Goal: Check status: Check status

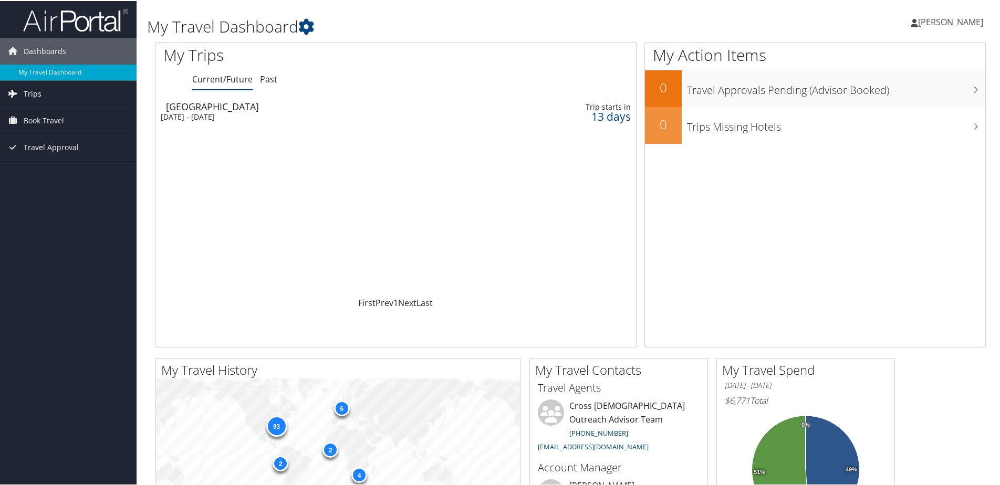
click at [51, 93] on link "Trips" at bounding box center [68, 93] width 137 height 26
click at [39, 130] on link "Past Trips" at bounding box center [68, 130] width 137 height 16
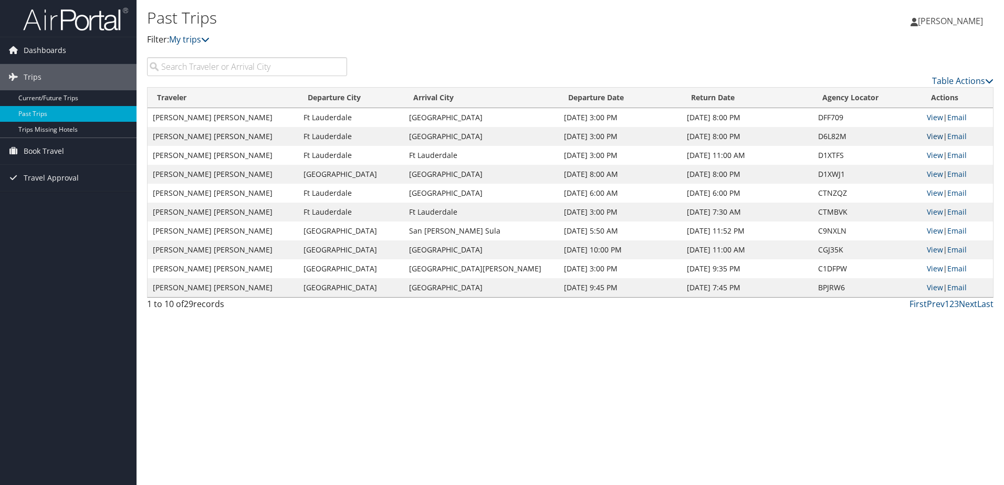
click at [929, 136] on link "View" at bounding box center [935, 136] width 16 height 10
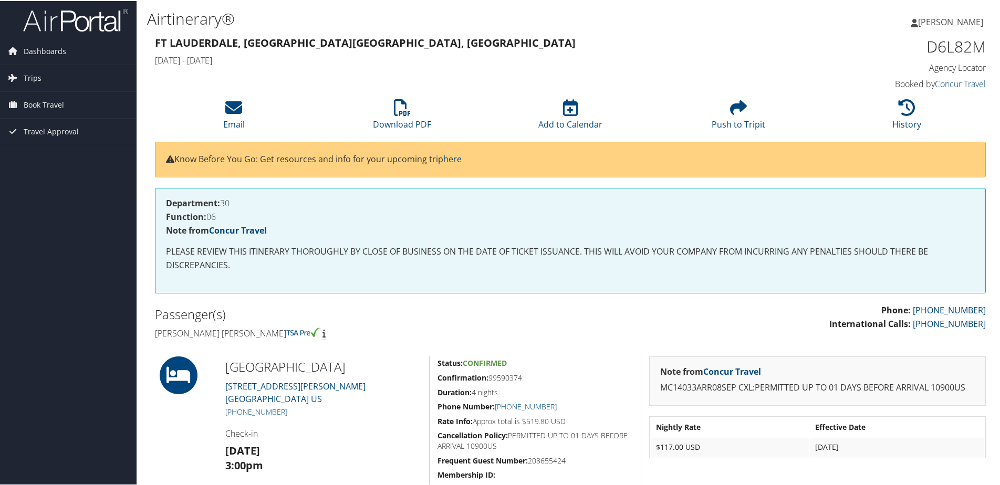
drag, startPoint x: 400, startPoint y: 42, endPoint x: 408, endPoint y: 44, distance: 8.2
click at [402, 43] on h3 "Ft Lauderdale, [GEOGRAPHIC_DATA] [GEOGRAPHIC_DATA], [GEOGRAPHIC_DATA]" at bounding box center [464, 42] width 619 height 15
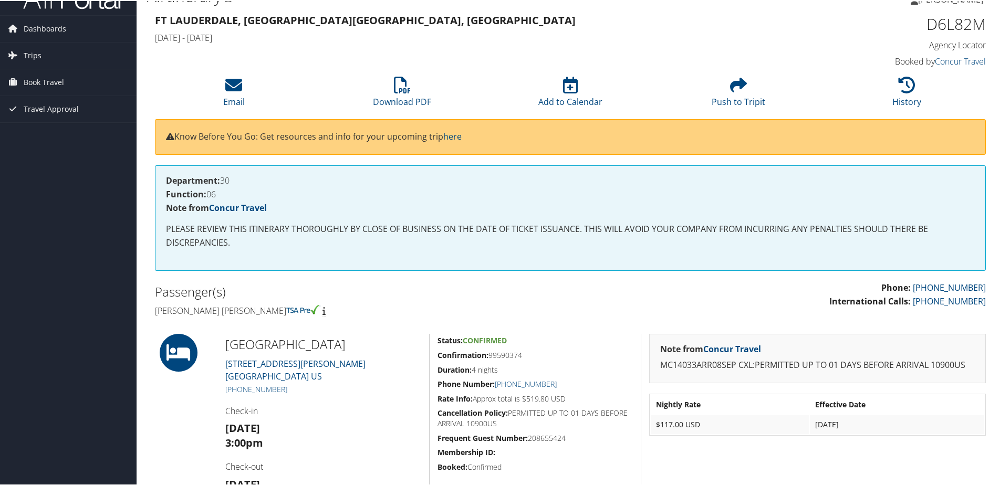
scroll to position [233, 0]
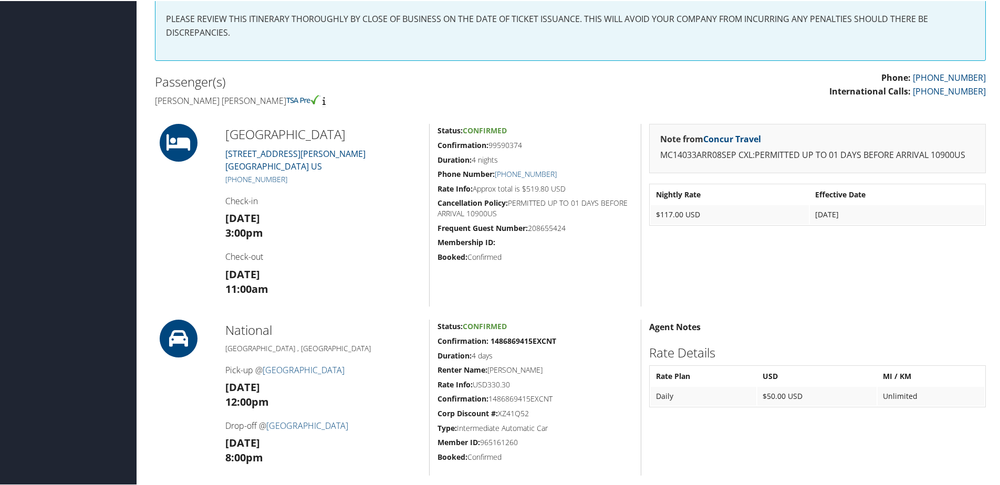
drag, startPoint x: 225, startPoint y: 130, endPoint x: 401, endPoint y: 129, distance: 175.9
click at [401, 129] on h2 "Fort Lauderdale Marriott North" at bounding box center [323, 133] width 196 height 18
copy h2 "Fort Lauderdale Marriott North"
drag, startPoint x: 525, startPoint y: 144, endPoint x: 490, endPoint y: 144, distance: 35.2
click at [490, 144] on h5 "Confirmation: 99590374" at bounding box center [534, 144] width 195 height 11
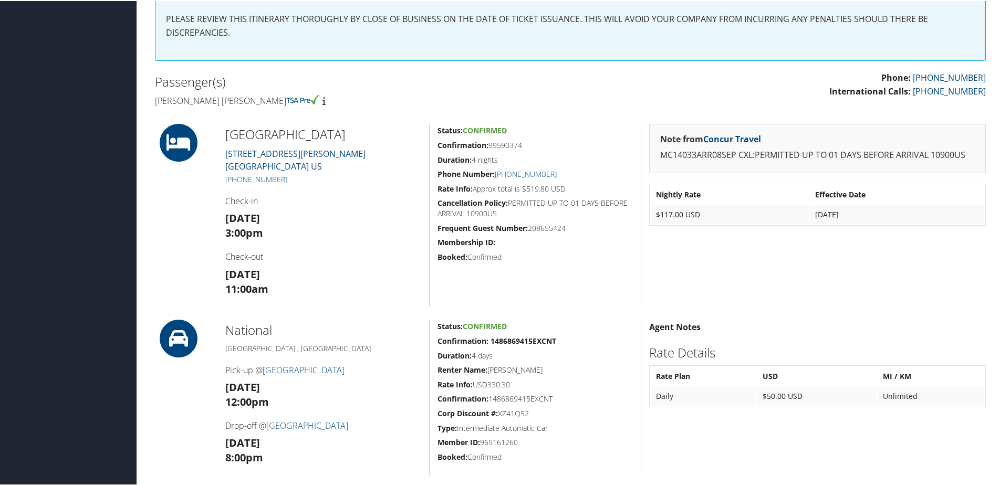
copy h5 "99590374"
click at [342, 220] on h3 "Mon 08 Sep 3:00pm" at bounding box center [323, 224] width 196 height 29
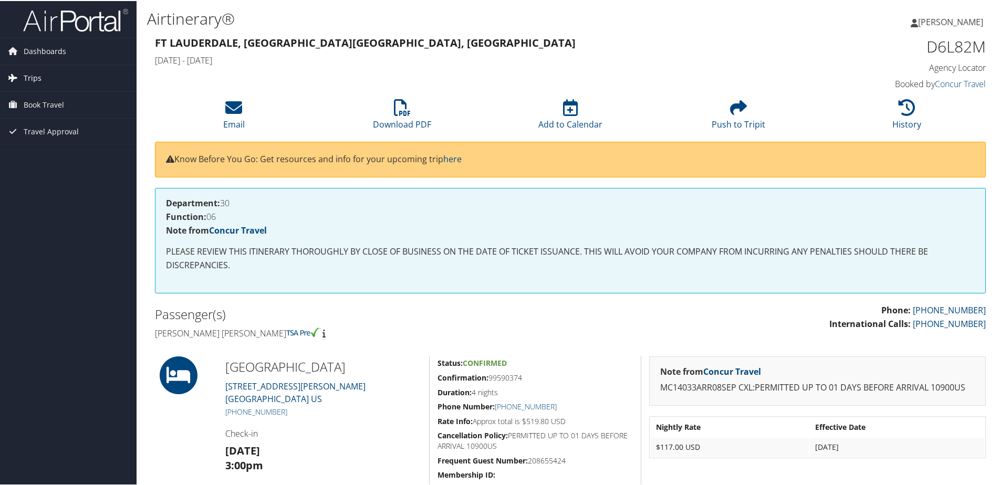
click at [41, 79] on link "Trips" at bounding box center [68, 77] width 137 height 26
click at [46, 110] on link "Past Trips" at bounding box center [68, 114] width 137 height 16
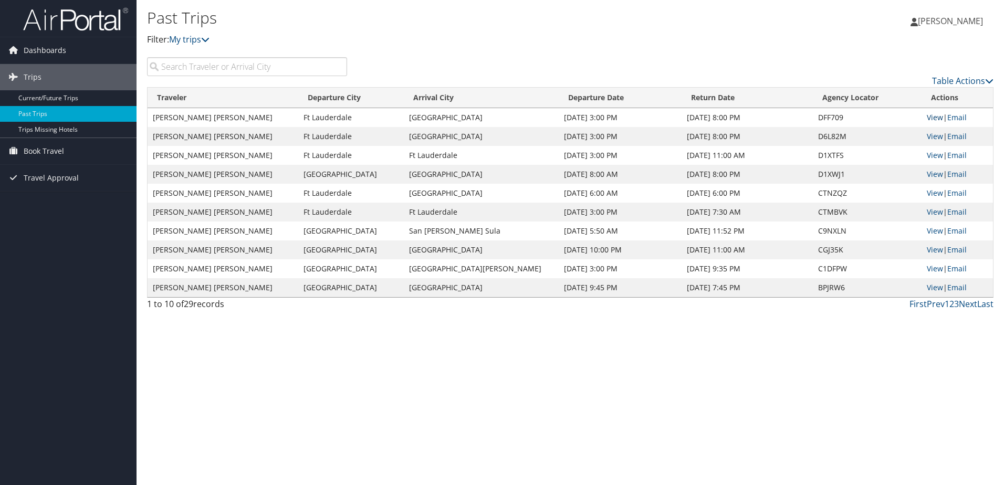
click at [930, 114] on link "View" at bounding box center [935, 117] width 16 height 10
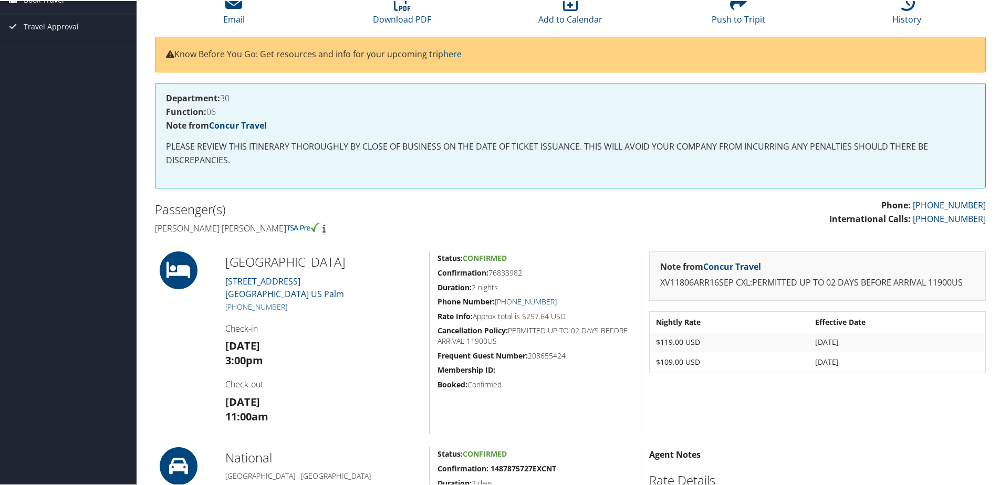
scroll to position [158, 0]
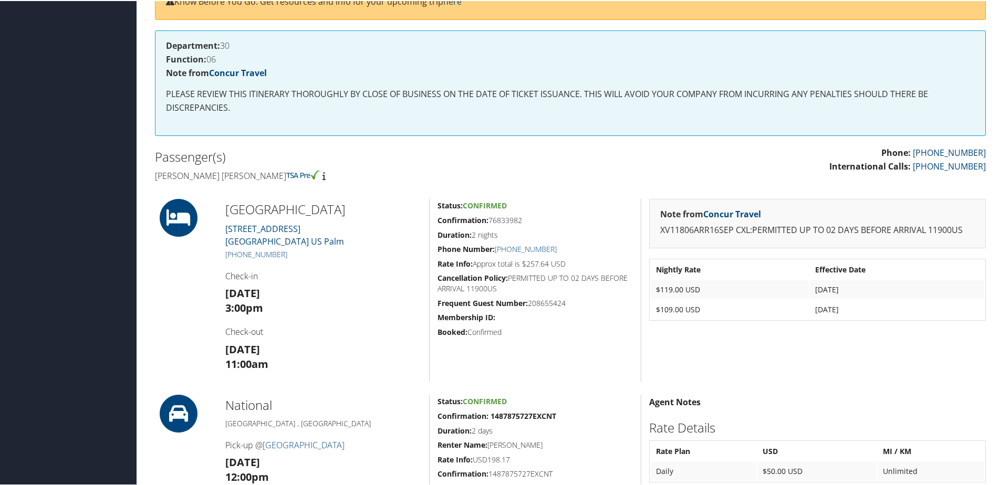
drag, startPoint x: 225, startPoint y: 205, endPoint x: 388, endPoint y: 208, distance: 162.3
click at [388, 208] on h2 "[GEOGRAPHIC_DATA]" at bounding box center [323, 209] width 196 height 18
copy h2 "[GEOGRAPHIC_DATA]"
drag, startPoint x: 535, startPoint y: 215, endPoint x: 529, endPoint y: 218, distance: 6.8
click at [535, 215] on h5 "Confirmation: 76833982" at bounding box center [534, 219] width 195 height 11
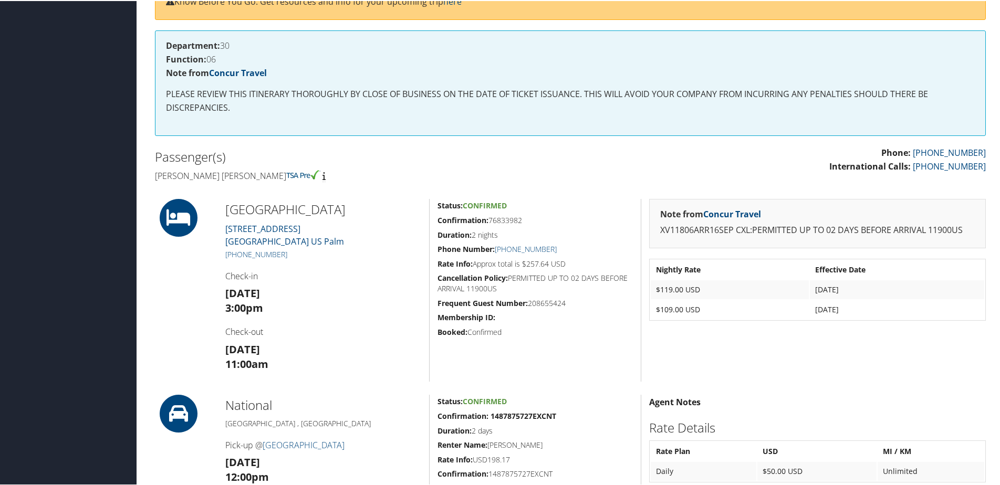
drag, startPoint x: 525, startPoint y: 219, endPoint x: 489, endPoint y: 221, distance: 35.2
click at [489, 221] on h5 "Confirmation: 76833982" at bounding box center [534, 219] width 195 height 11
copy h5 "76833982"
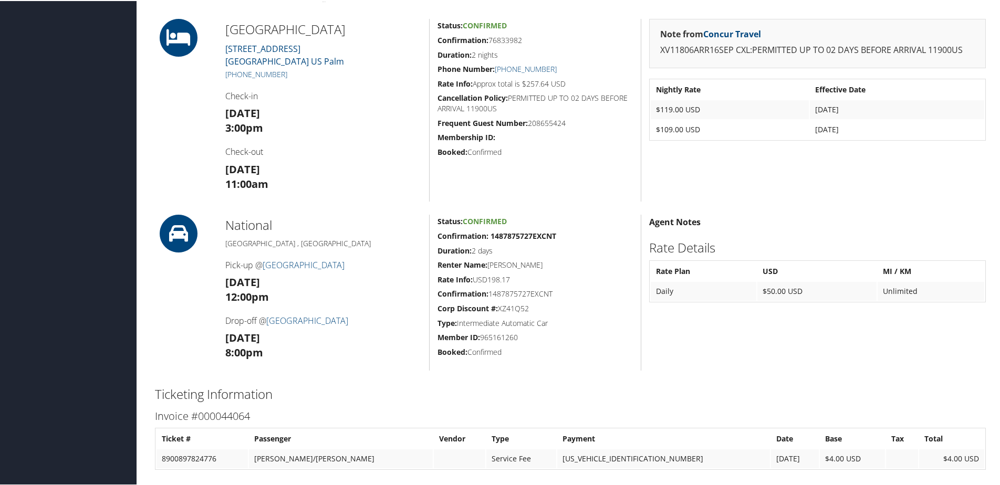
scroll to position [128, 0]
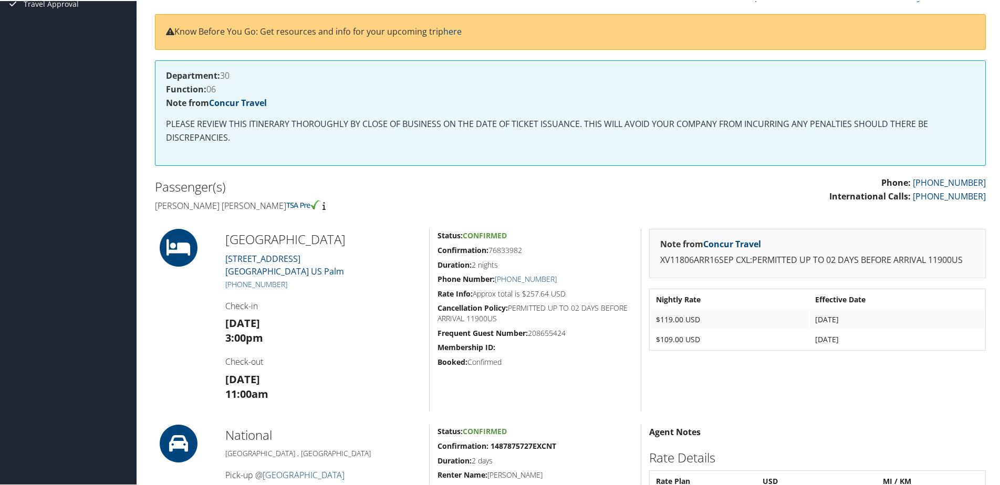
click at [229, 236] on h2 "[GEOGRAPHIC_DATA]" at bounding box center [323, 238] width 196 height 18
drag, startPoint x: 226, startPoint y: 237, endPoint x: 388, endPoint y: 243, distance: 161.9
click at [388, 243] on h2 "[GEOGRAPHIC_DATA]" at bounding box center [323, 238] width 196 height 18
copy h2 "[GEOGRAPHIC_DATA]"
click at [337, 241] on h2 "[GEOGRAPHIC_DATA]" at bounding box center [323, 238] width 196 height 18
